Goal: Find specific page/section: Find specific page/section

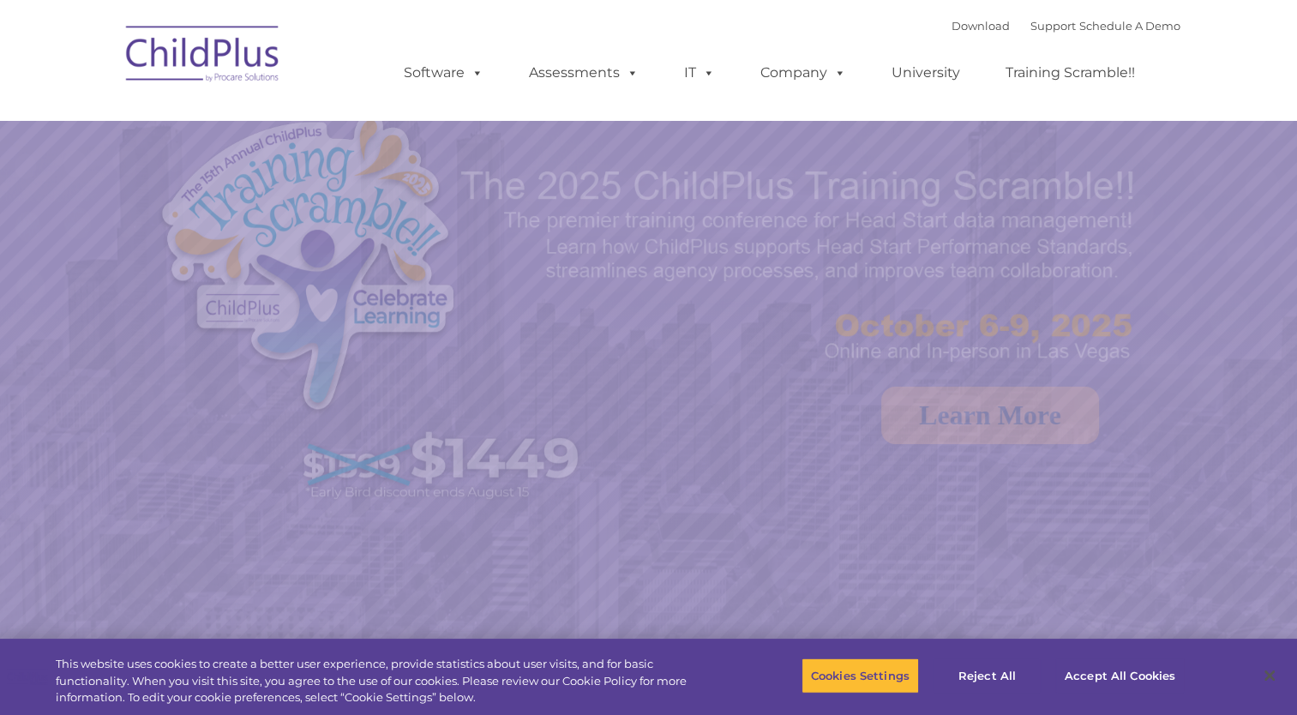
select select "MEDIUM"
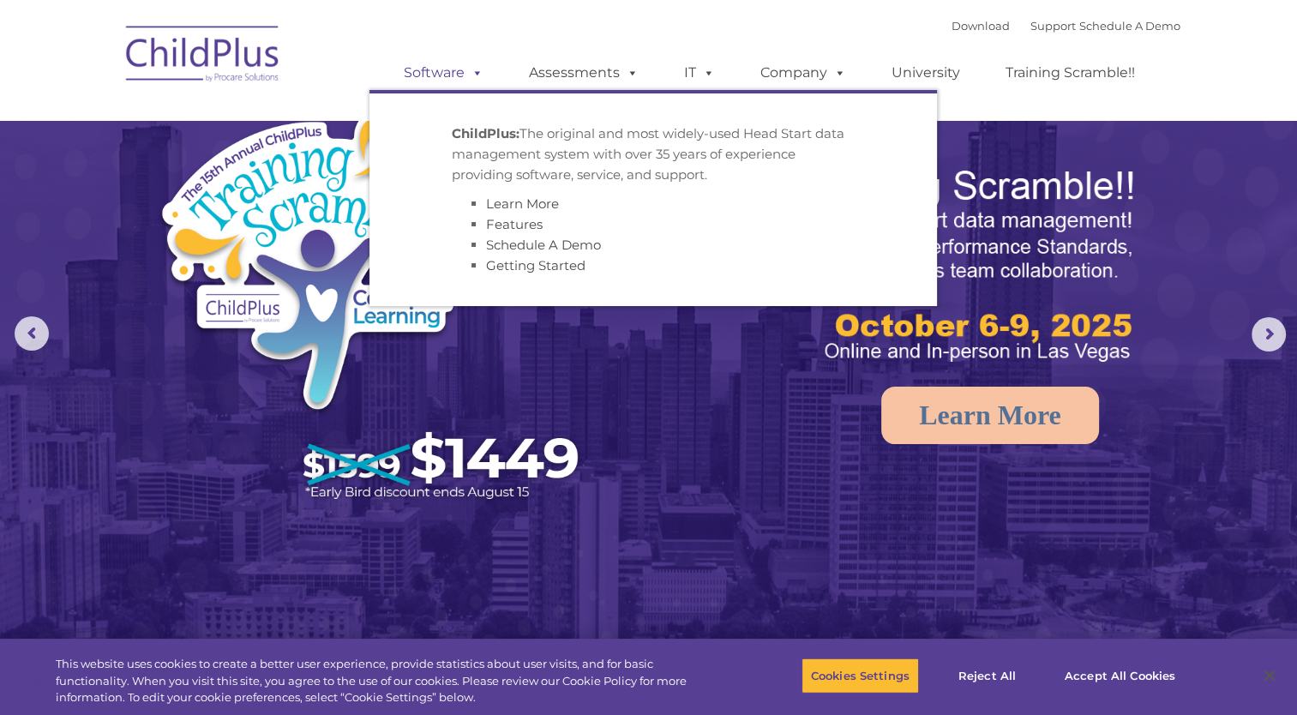
click at [425, 69] on link "Software" at bounding box center [443, 73] width 114 height 34
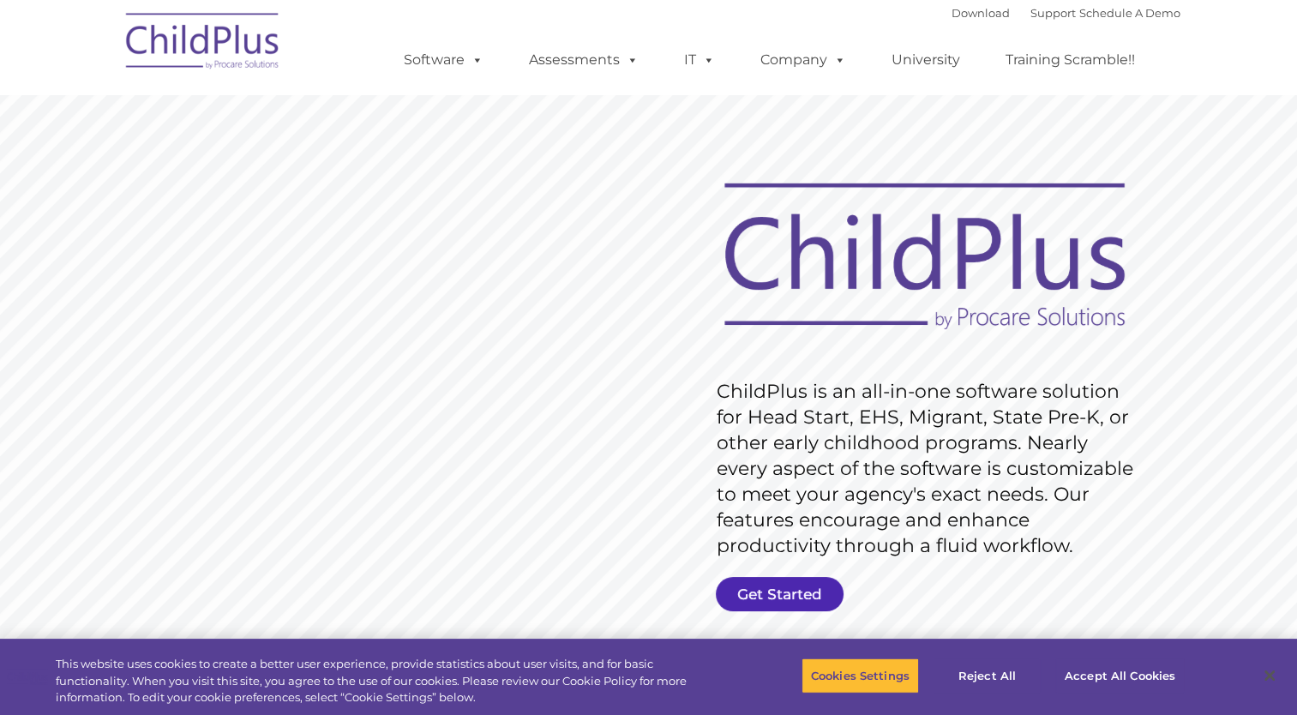
click at [774, 583] on link "Get Started" at bounding box center [780, 594] width 128 height 34
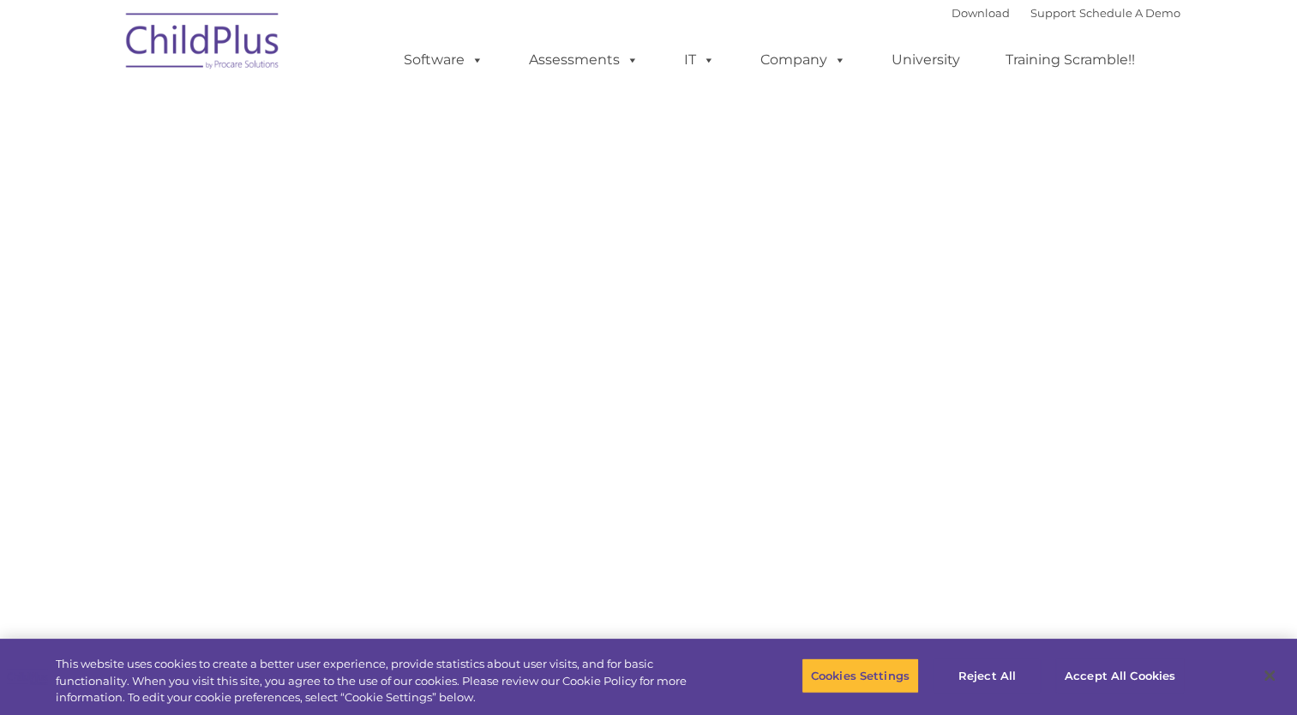
select select "MEDIUM"
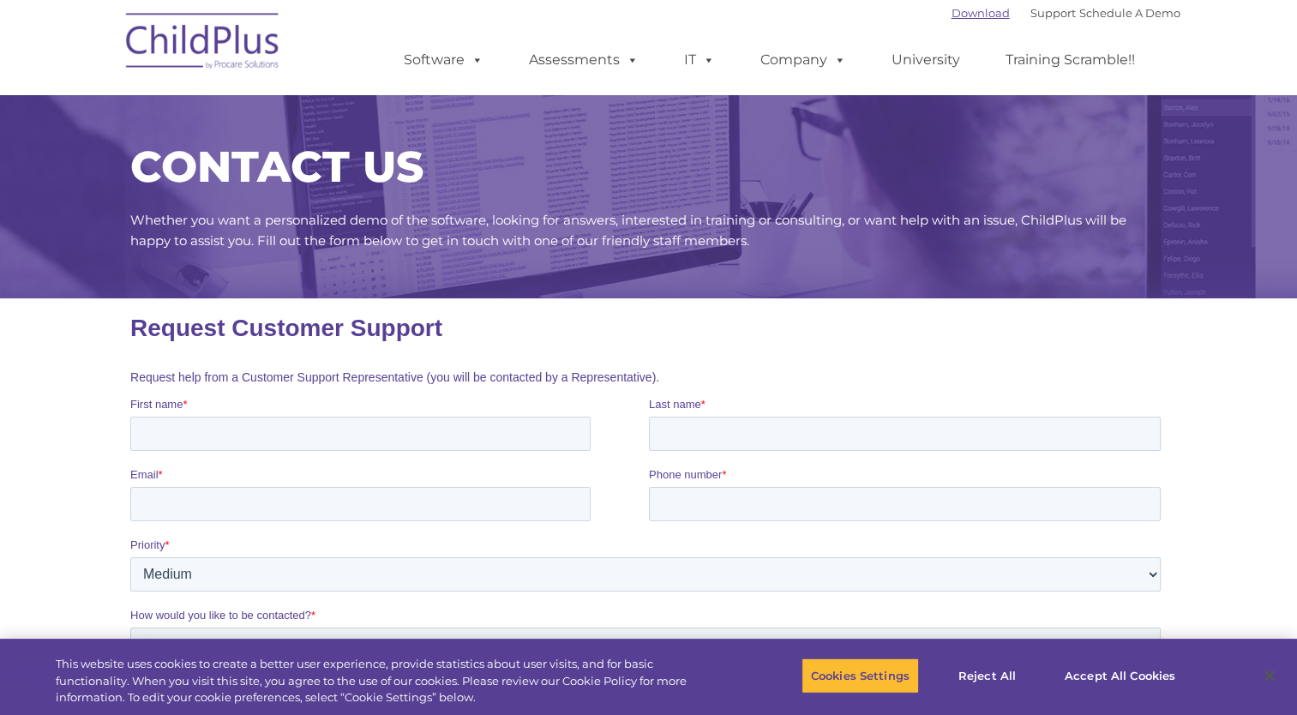
click at [956, 12] on link "Download" at bounding box center [980, 13] width 58 height 14
